Goal: Information Seeking & Learning: Learn about a topic

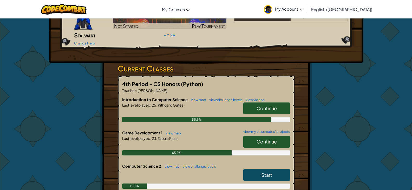
scroll to position [78, 0]
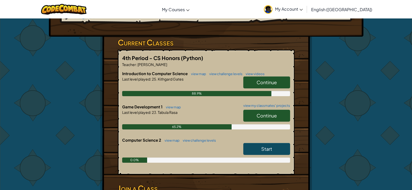
click at [262, 112] on span "Continue" at bounding box center [266, 115] width 20 height 6
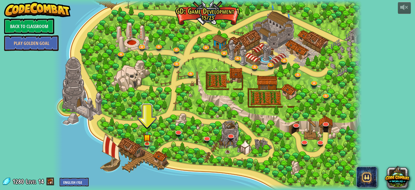
drag, startPoint x: 216, startPoint y: 81, endPoint x: 210, endPoint y: 91, distance: 11.4
click at [210, 91] on div at bounding box center [207, 95] width 309 height 190
click at [145, 142] on img at bounding box center [147, 134] width 8 height 18
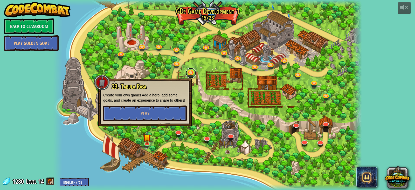
click at [190, 78] on link at bounding box center [191, 73] width 10 height 10
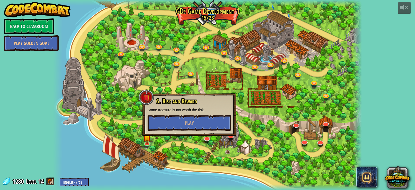
click at [326, 120] on div at bounding box center [207, 95] width 309 height 190
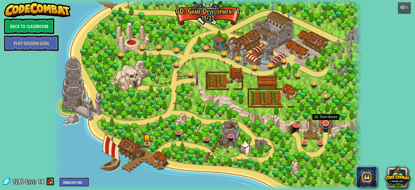
click at [326, 122] on link at bounding box center [326, 123] width 10 height 10
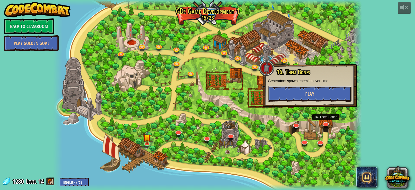
click at [312, 97] on span "Play" at bounding box center [310, 94] width 9 height 6
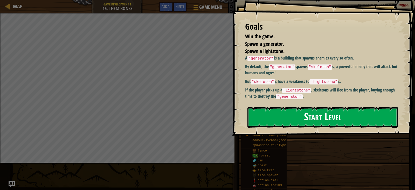
click at [283, 123] on button "Start Level" at bounding box center [323, 117] width 151 height 21
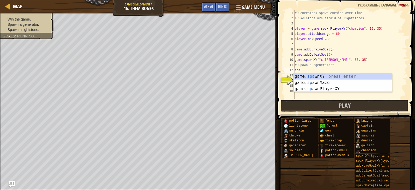
scroll to position [2, 0]
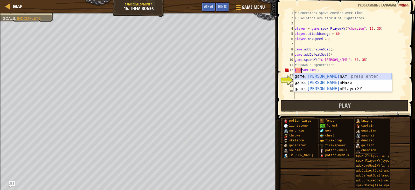
click at [337, 77] on div "game. [PERSON_NAME] nXY press enter game. [PERSON_NAME] nMaze press enter game.…" at bounding box center [343, 88] width 98 height 31
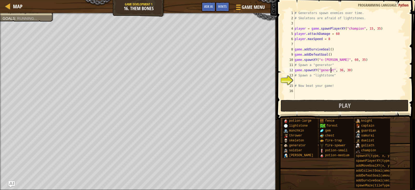
scroll to position [2, 3]
click at [343, 72] on div "# Generators spawn enemies over time. # Skeletons are afraid of lightstones. pl…" at bounding box center [351, 59] width 114 height 99
type textarea "game.spawnXY("generator", 34, 30)"
click at [308, 82] on div "# Generators spawn enemies over time. # Skeletons are afraid of lightstones. pl…" at bounding box center [351, 59] width 114 height 99
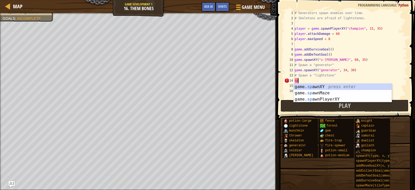
scroll to position [2, 0]
click at [313, 86] on div "game. [PERSON_NAME] nXY press enter game. [PERSON_NAME] nMaze press enter game.…" at bounding box center [343, 99] width 98 height 31
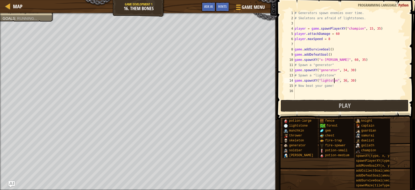
scroll to position [2, 4]
click at [351, 81] on div "# Generators spawn enemies over time. # Skeletons are afraid of lightstones. pl…" at bounding box center [351, 59] width 114 height 99
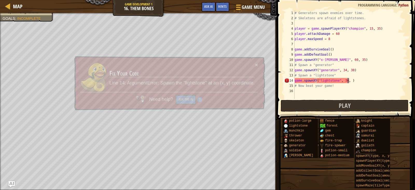
scroll to position [2, 5]
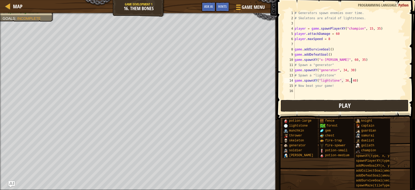
type textarea "game.spawnXY("lightstone", 36, 40)"
click at [344, 106] on span "Play" at bounding box center [345, 105] width 12 height 8
click at [299, 90] on div "# Generators spawn enemies over time. # Skeletons are afraid of lightstones. pl…" at bounding box center [351, 59] width 114 height 99
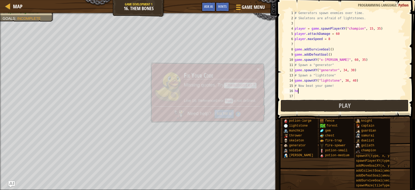
type textarea "h"
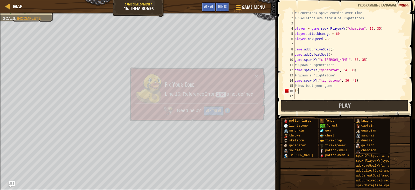
type textarea "i"
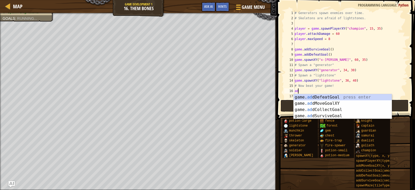
type textarea "a"
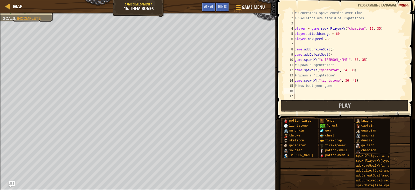
type textarea "# Now beat your game!"
click at [305, 95] on div "# Generators spawn enemies over time. # Skeletons are afraid of lightstones. pl…" at bounding box center [351, 59] width 114 height 99
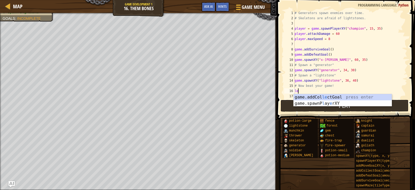
type textarea "l"
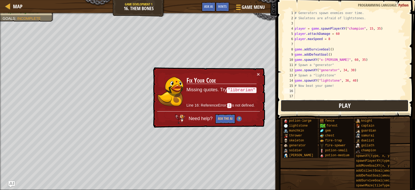
click at [295, 105] on button "Play" at bounding box center [345, 106] width 128 height 12
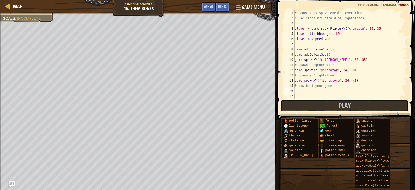
click at [318, 106] on button "Play" at bounding box center [345, 106] width 128 height 12
click at [357, 102] on button "Play" at bounding box center [345, 106] width 128 height 12
type textarea "p"
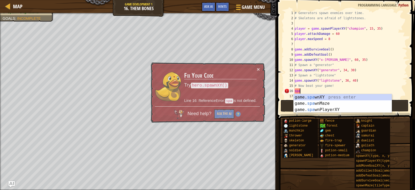
type textarea "s"
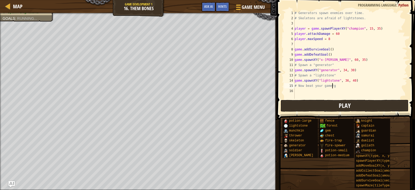
scroll to position [2, 3]
type textarea "# Now beat your game!"
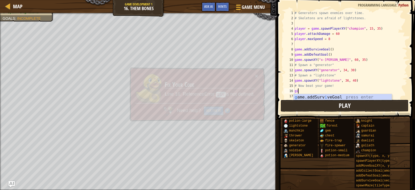
scroll to position [2, 0]
type textarea "g"
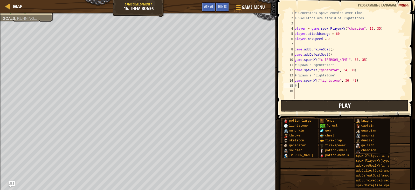
type textarea "#"
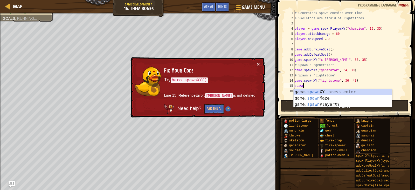
scroll to position [2, 1]
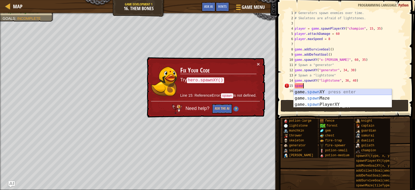
click at [314, 93] on div "game. spawn XY press enter game. spawn Maze press enter game. spawn PlayerXY pr…" at bounding box center [343, 104] width 98 height 31
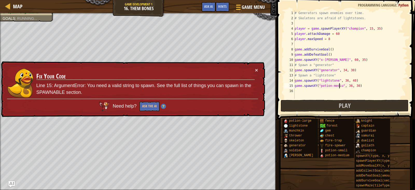
scroll to position [2, 4]
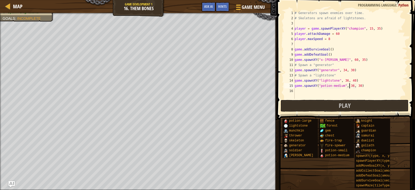
click at [350, 88] on div "# Generators spawn enemies over time. # Skeletons are afraid of lightstones. pl…" at bounding box center [351, 59] width 114 height 99
type textarea "game.spawnXY("potion-medium", 12, 30)"
click at [338, 104] on button "Play" at bounding box center [345, 106] width 128 height 12
click at [314, 93] on div "# Generators spawn enemies over time. # Skeletons are afraid of lightstones. pl…" at bounding box center [351, 59] width 114 height 99
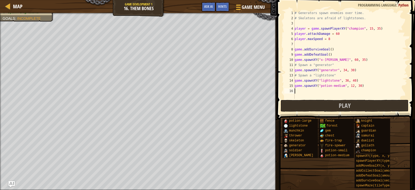
scroll to position [2, 0]
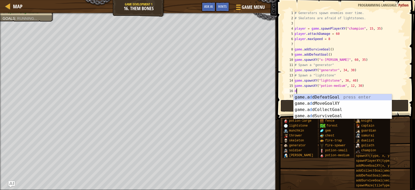
type textarea "de"
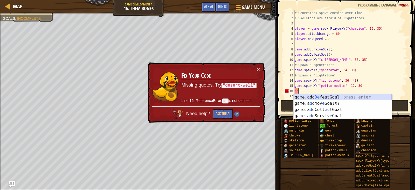
click at [352, 97] on div "game.add De featGoal press enter game.a d dMov e GoalXY press enter game.a d dC…" at bounding box center [343, 112] width 98 height 37
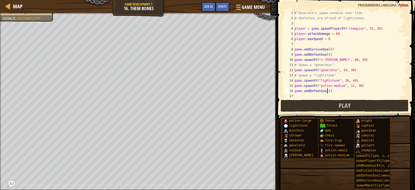
click at [327, 93] on div "# Generators spawn enemies over time. # Skeletons are afraid of lightstones. pl…" at bounding box center [349, 59] width 110 height 99
click at [309, 107] on button "Play" at bounding box center [345, 106] width 128 height 12
click at [337, 34] on div "# Generators spawn enemies over time. # Skeletons are afraid of lightstones. pl…" at bounding box center [349, 59] width 110 height 99
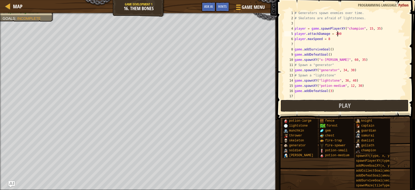
click at [328, 39] on div "# Generators spawn enemies over time. # Skeletons are afraid of lightstones. pl…" at bounding box center [349, 59] width 110 height 99
click at [328, 50] on div "# Generators spawn enemies over time. # Skeletons are afraid of lightstones. pl…" at bounding box center [349, 59] width 110 height 99
click at [330, 51] on div "# Generators spawn enemies over time. # Skeletons are afraid of lightstones. pl…" at bounding box center [349, 59] width 110 height 99
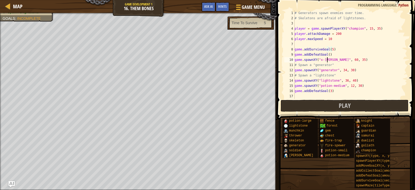
click at [328, 57] on div "# Generators spawn enemies over time. # Skeletons are afraid of lightstones. pl…" at bounding box center [349, 59] width 110 height 99
click at [328, 55] on div "# Generators spawn enemies over time. # Skeletons are afraid of lightstones. pl…" at bounding box center [349, 59] width 110 height 99
type textarea "game.addDefeatGoal(3)"
drag, startPoint x: 329, startPoint y: 109, endPoint x: 305, endPoint y: 115, distance: 25.6
click at [328, 109] on button "Play" at bounding box center [345, 106] width 128 height 12
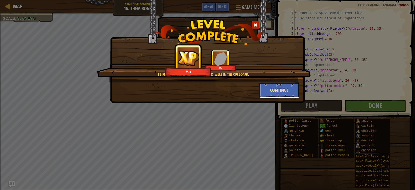
click at [271, 92] on button "Continue" at bounding box center [280, 90] width 40 height 16
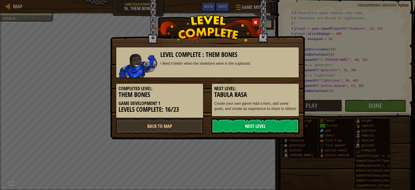
click at [254, 131] on link "Next Level" at bounding box center [256, 126] width 88 height 16
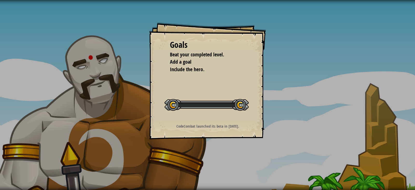
click at [179, 132] on div "Goals Beat your completed level. Add a goal Include the hero. Start Level Error…" at bounding box center [207, 80] width 117 height 117
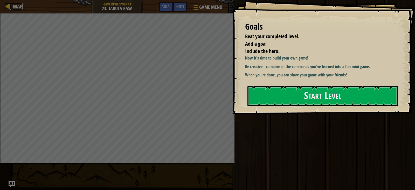
click at [22, 7] on span "Map" at bounding box center [18, 6] width 10 height 7
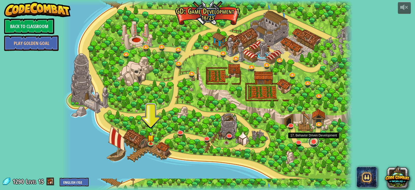
click at [316, 143] on link at bounding box center [314, 142] width 10 height 10
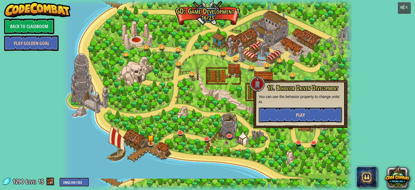
click at [273, 115] on button "Play" at bounding box center [301, 115] width 84 height 16
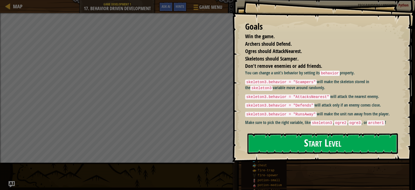
click at [274, 139] on button "Start Level" at bounding box center [323, 143] width 151 height 21
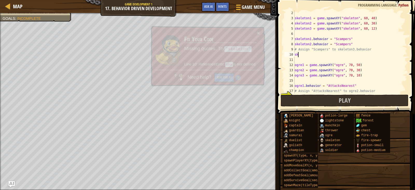
scroll to position [2, 0]
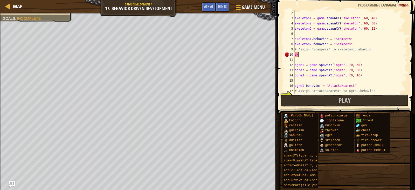
type textarea "s"
type textarea "skeleton3.behavior = "Scampers""
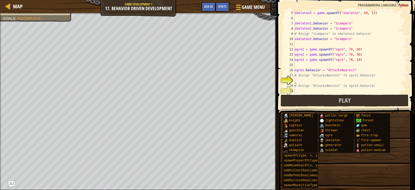
click at [313, 83] on div "skeleton3 = game . spawnXY ( "skeleton" , 60 , 12 ) skeleton1 . behavior = "Sca…" at bounding box center [349, 56] width 110 height 93
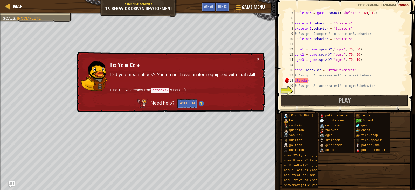
click at [296, 80] on div "skeleton3 = game . spawnXY ( "skeleton" , 60 , 12 ) skeleton1 . behavior = "Sca…" at bounding box center [349, 56] width 110 height 93
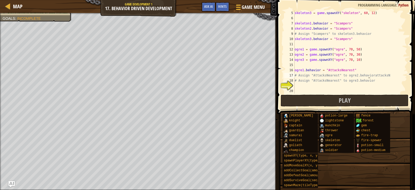
scroll to position [2, 6]
click at [296, 83] on div "skeleton3 = game . spawnXY ( "skeleton" , 60 , 12 ) skeleton1 . behavior = "Sca…" at bounding box center [349, 56] width 110 height 93
type textarea "# Assign "AttacksNearest" to ogre3.behavior"
click at [298, 86] on div "skeleton3 = game . spawnXY ( "skeleton" , 60 , 12 ) skeleton1 . behavior = "Sca…" at bounding box center [349, 56] width 110 height 93
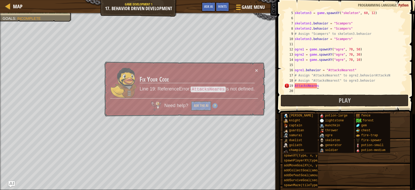
scroll to position [2, 1]
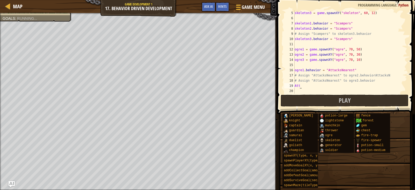
type textarea "A"
type textarea "# Assign "AttacksNearest" to ogre3.behavior"
click at [302, 85] on div "skeleton3 = game . spawnXY ( "skeleton" , 60 , 12 ) skeleton1 . behavior = "Sca…" at bounding box center [349, 56] width 110 height 93
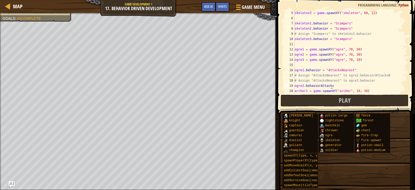
scroll to position [2, 3]
click at [319, 102] on button "Play" at bounding box center [345, 101] width 128 height 12
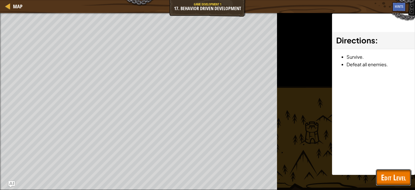
click at [407, 177] on button "Edit Level" at bounding box center [393, 177] width 35 height 17
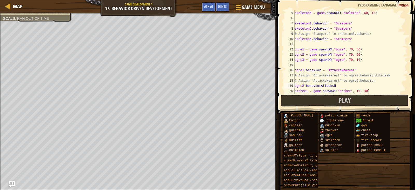
click at [333, 85] on div "skeleton3 = game . spawnXY ( "skeleton" , 60 , 12 ) skeleton1 . behavior = "Sca…" at bounding box center [349, 56] width 110 height 93
type textarea "ogre2.behaviorAttacksNearest"
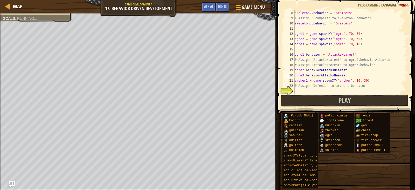
scroll to position [2, 4]
type textarea "ogre3.behaviorAttacksNearest"
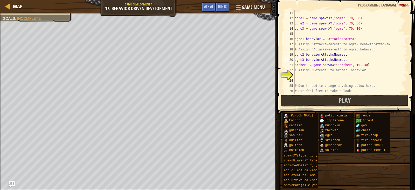
click at [315, 77] on div "ogre1 = game . spawnXY ( "ogre" , 70 , 50 ) ogre2 = game . spawnXY ( "ogre" , 7…" at bounding box center [349, 56] width 110 height 93
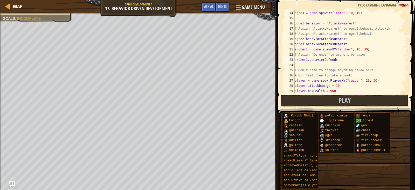
scroll to position [83, 0]
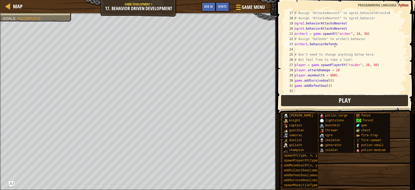
click at [346, 99] on span "Play" at bounding box center [345, 100] width 12 height 8
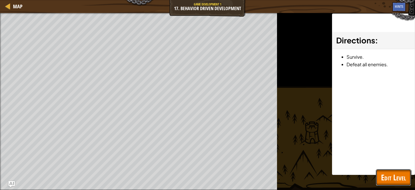
click at [391, 182] on span "Edit Level" at bounding box center [393, 177] width 25 height 11
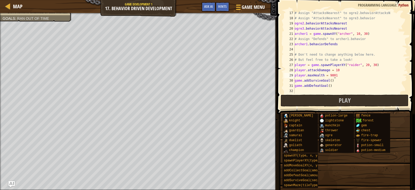
click at [335, 77] on div "# Assign "AttacksNearest" to ogre2.behaviorAttacksN # Assign "AttacksNearest" t…" at bounding box center [349, 56] width 110 height 93
click at [355, 102] on button "Play" at bounding box center [345, 101] width 128 height 12
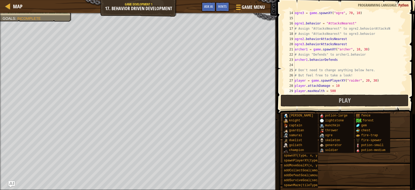
scroll to position [68, 0]
click at [338, 85] on div "ogre3 = game . spawnXY ( "ogre" , 70 , 10 ) ogre1 . behavior = "AttacksNearest"…" at bounding box center [349, 56] width 110 height 93
click at [334, 90] on div "ogre3 = game . spawnXY ( "ogre" , 70 , 10 ) ogre1 . behavior = "AttacksNearest"…" at bounding box center [349, 56] width 110 height 93
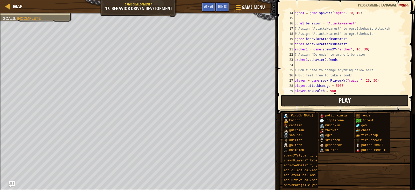
click at [346, 100] on span "Play" at bounding box center [345, 100] width 12 height 8
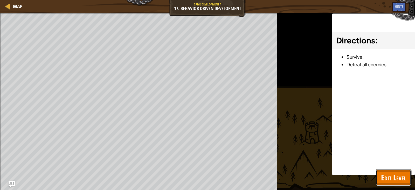
click at [390, 185] on button "Edit Level" at bounding box center [393, 177] width 35 height 17
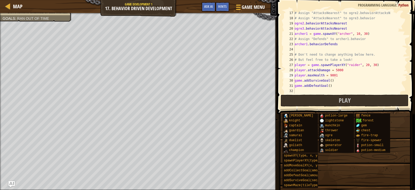
scroll to position [83, 0]
click at [341, 72] on div "# Assign "AttacksNearest" to ogre2.behaviorAttacksN # Assign "AttacksNearest" t…" at bounding box center [349, 56] width 110 height 93
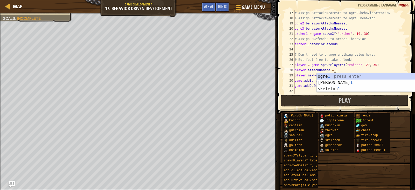
scroll to position [2, 3]
click at [312, 77] on div "# Assign "AttacksNearest" to ogre2.behaviorAttacksN # Assign "AttacksNearest" t…" at bounding box center [349, 56] width 110 height 93
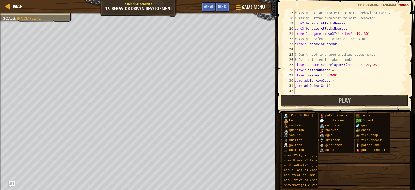
click at [334, 76] on div "# Assign "AttacksNearest" to ogre2.behaviorAttacksN # Assign "AttacksNearest" t…" at bounding box center [349, 56] width 110 height 93
click at [329, 82] on div "# Assign "AttacksNearest" to ogre2.behaviorAttacksN # Assign "AttacksNearest" t…" at bounding box center [349, 56] width 110 height 93
click at [328, 81] on div "# Assign "AttacksNearest" to ogre2.behaviorAttacksN # Assign "AttacksNearest" t…" at bounding box center [349, 56] width 110 height 93
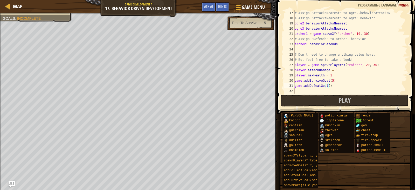
drag, startPoint x: 327, startPoint y: 85, endPoint x: 338, endPoint y: 89, distance: 11.5
click at [328, 86] on div "# Assign "AttacksNearest" to ogre2.behaviorAttacksN # Assign "AttacksNearest" t…" at bounding box center [349, 56] width 110 height 93
click at [328, 86] on div "# Assign "AttacksNearest" to ogre2.behaviorAttacksN # Assign "AttacksNearest" t…" at bounding box center [349, 51] width 110 height 83
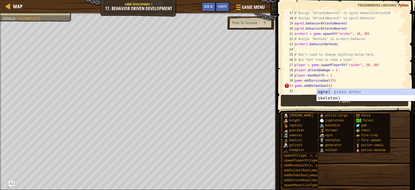
scroll to position [2, 3]
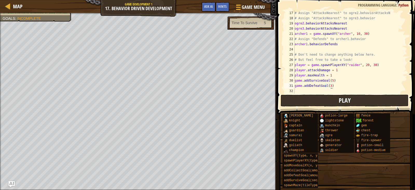
type textarea "game.addDefeatGoal(3)"
click at [342, 99] on span "Play" at bounding box center [345, 100] width 12 height 8
